Goal: Task Accomplishment & Management: Manage account settings

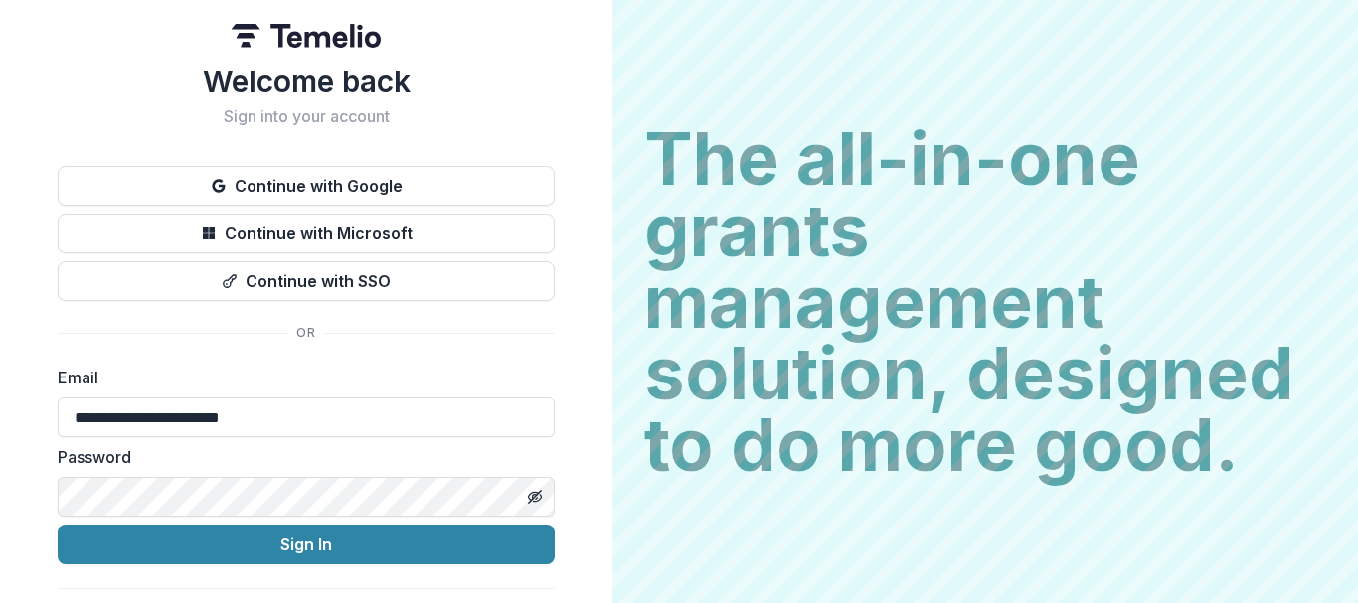
type input "**********"
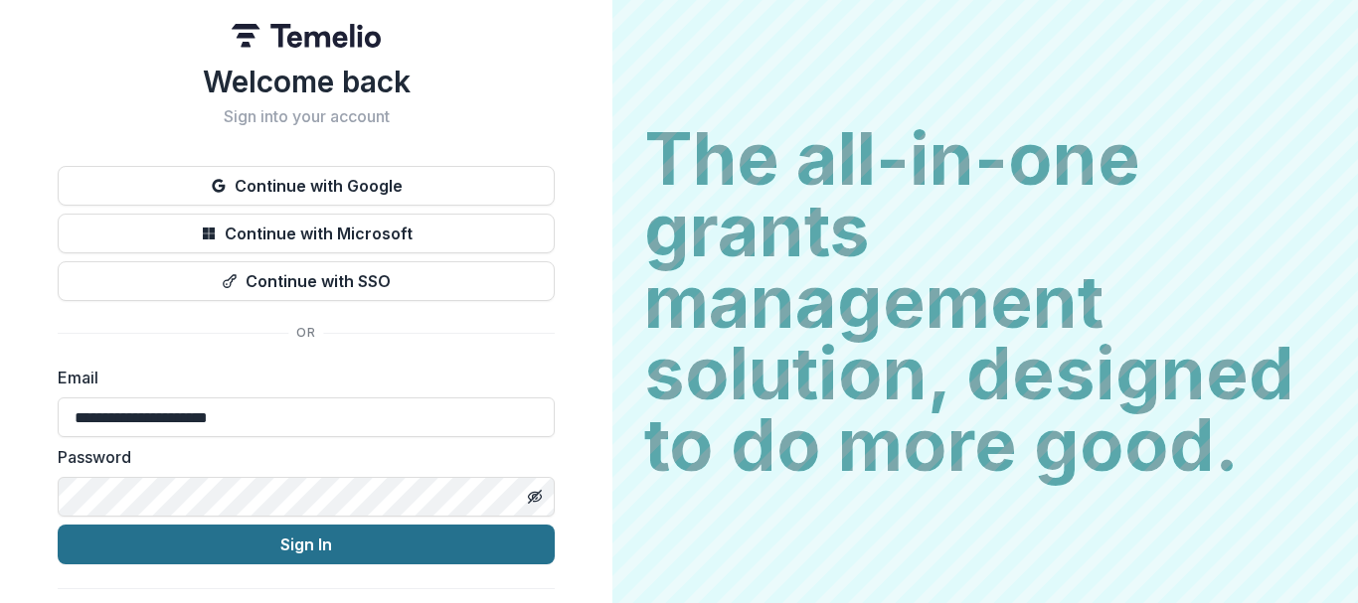
click at [256, 554] on button "Sign In" at bounding box center [306, 545] width 497 height 40
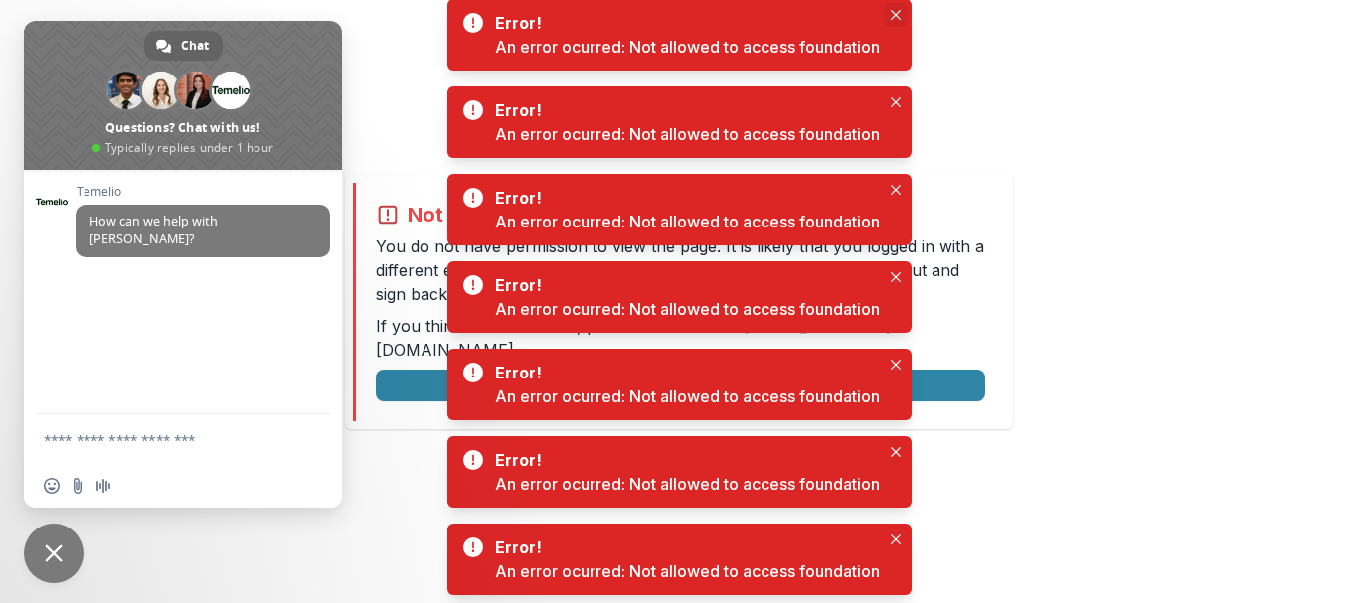
click at [892, 19] on icon "Close" at bounding box center [894, 15] width 10 height 10
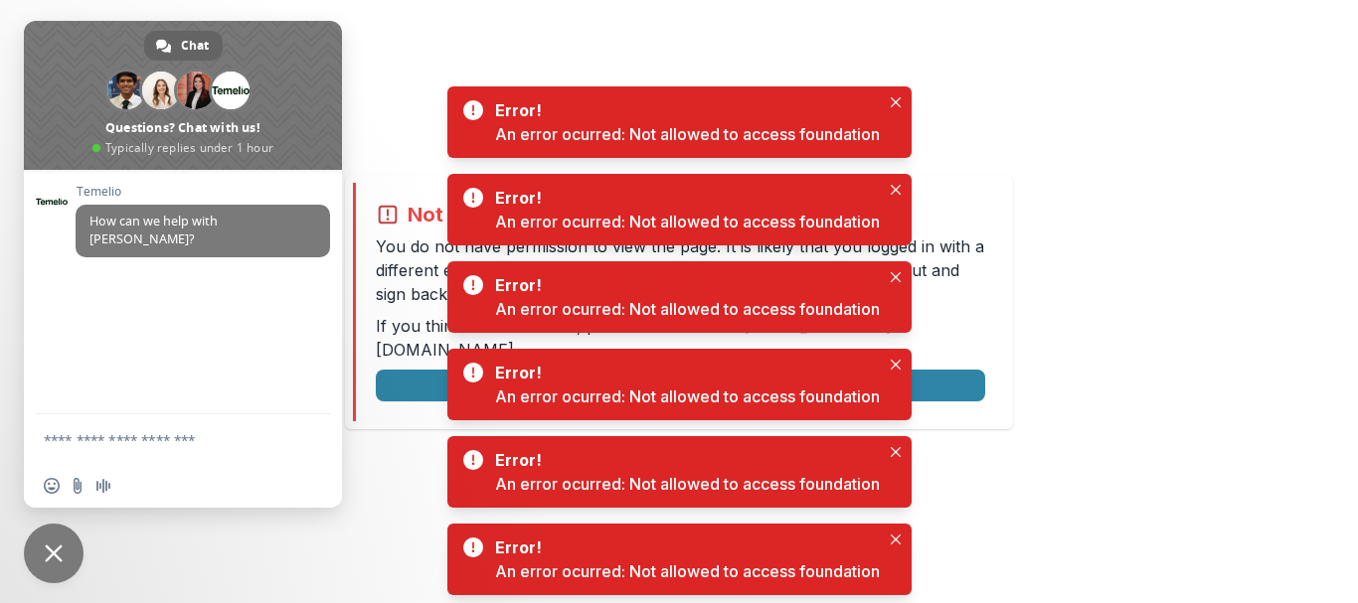
click at [892, 19] on div "Not allowed to view page You do not have permission to view the page. It is lik…" at bounding box center [679, 301] width 1358 height 603
click at [900, 99] on icon "Close" at bounding box center [895, 102] width 10 height 10
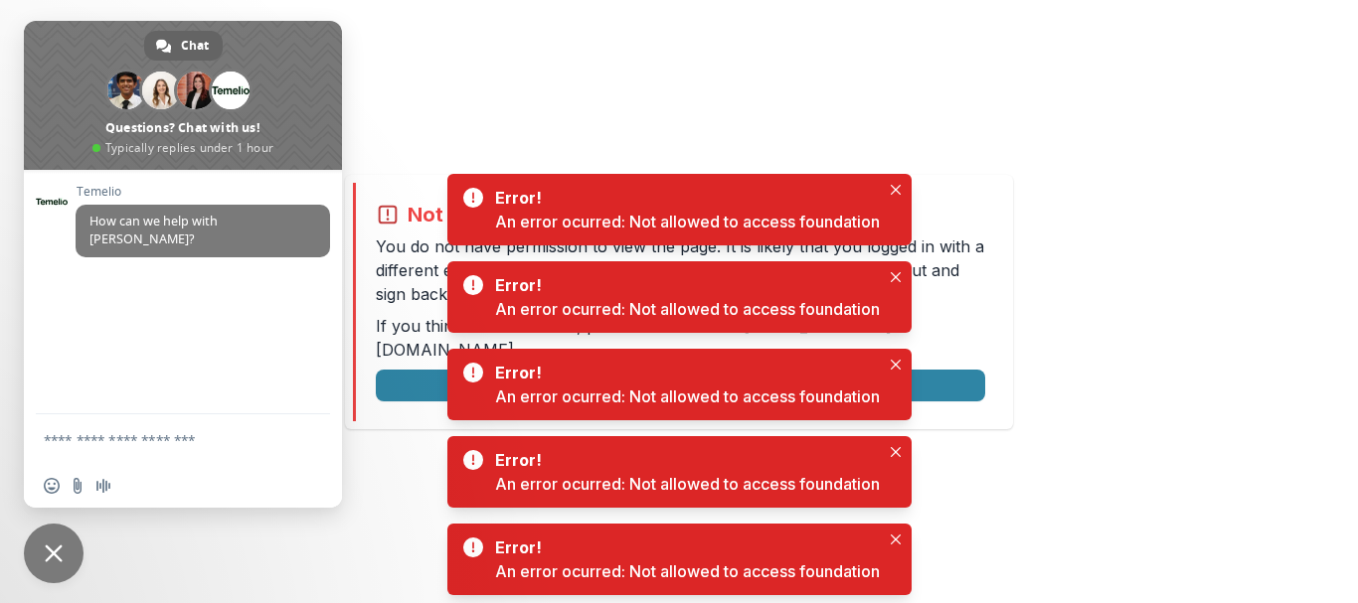
click at [893, 206] on div "Error! An error ocurred: Not allowed to access foundation" at bounding box center [679, 210] width 464 height 72
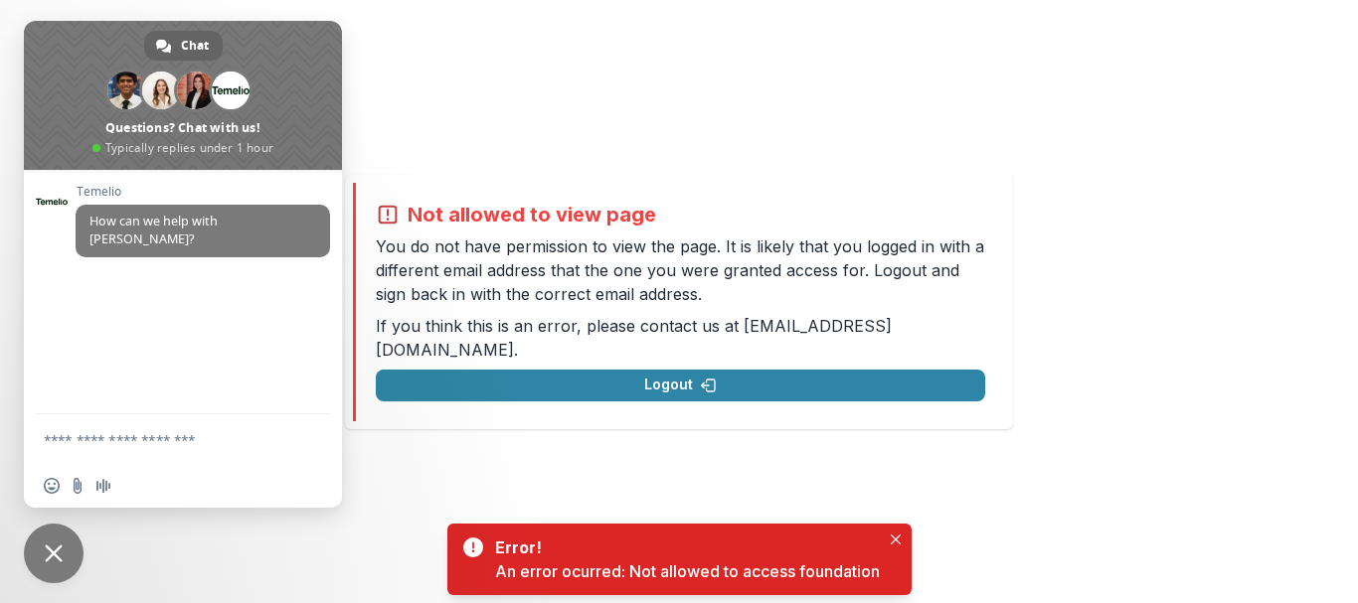
click at [54, 561] on span "Close chat" at bounding box center [54, 554] width 18 height 18
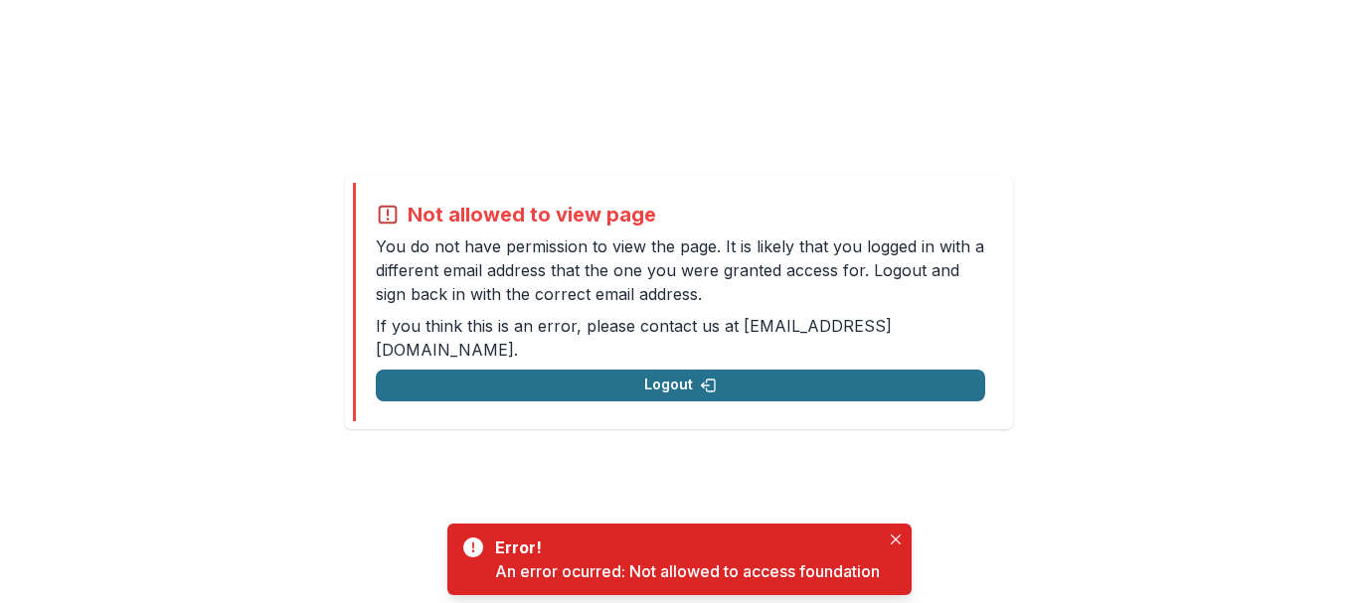
click at [488, 381] on button "Logout" at bounding box center [680, 386] width 609 height 32
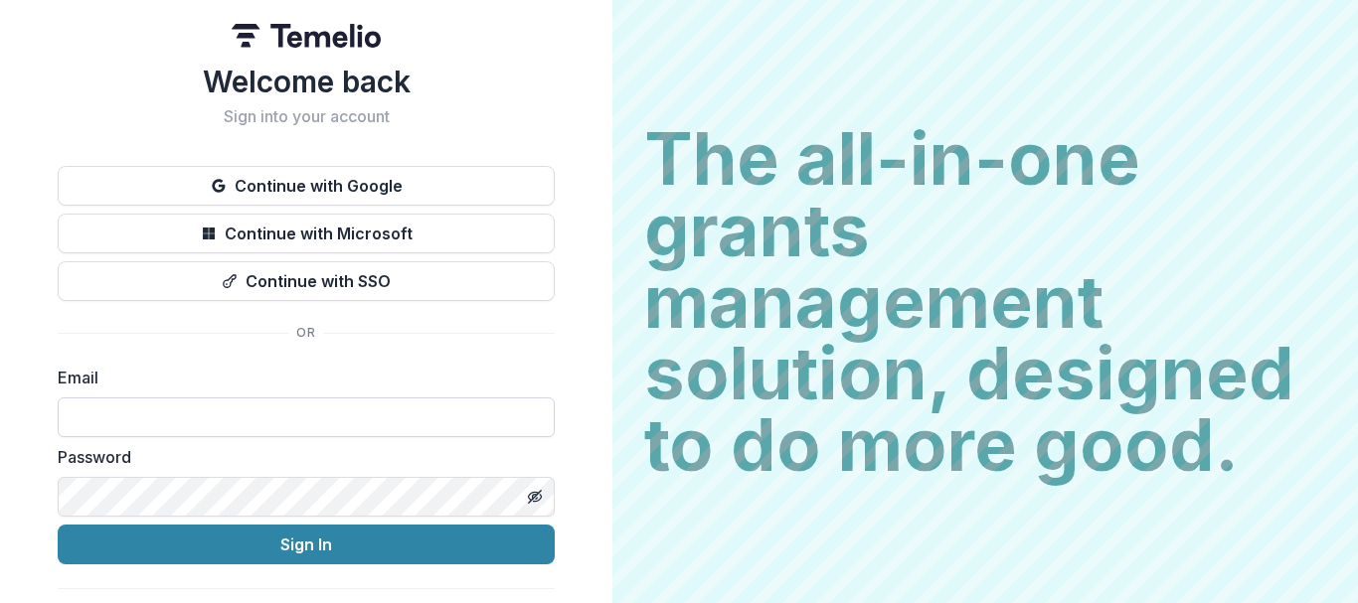
click at [244, 411] on input at bounding box center [306, 418] width 497 height 40
type input "**********"
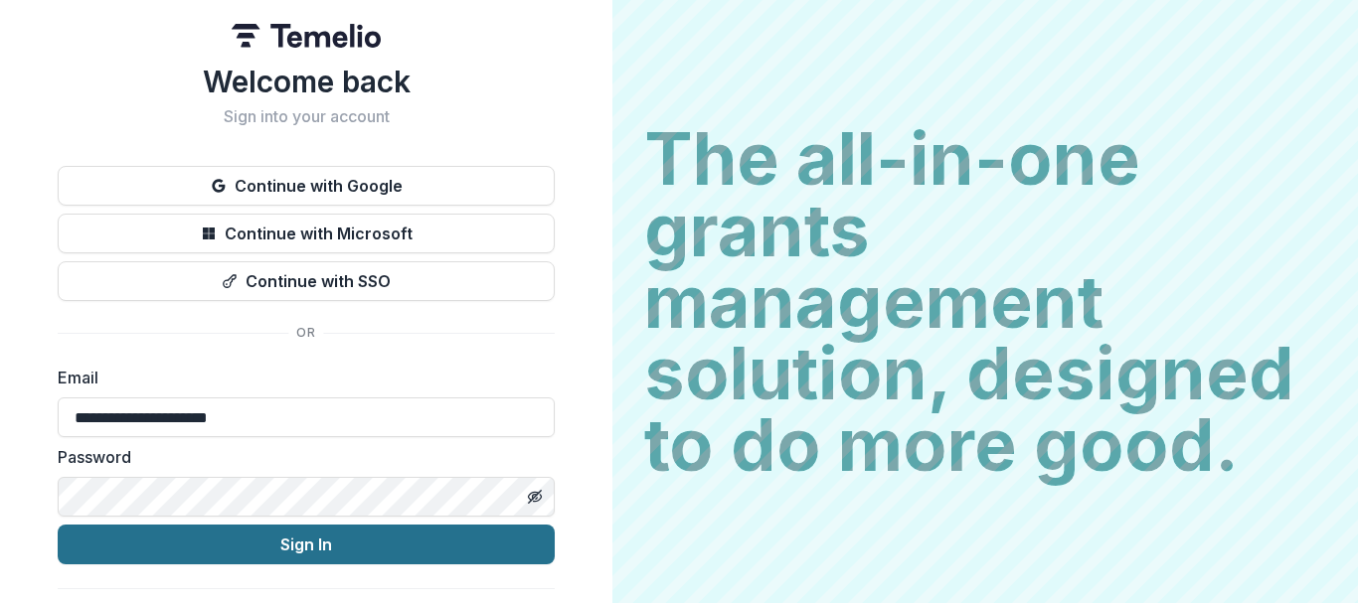
click at [199, 546] on button "Sign In" at bounding box center [306, 545] width 497 height 40
